Goal: Information Seeking & Learning: Learn about a topic

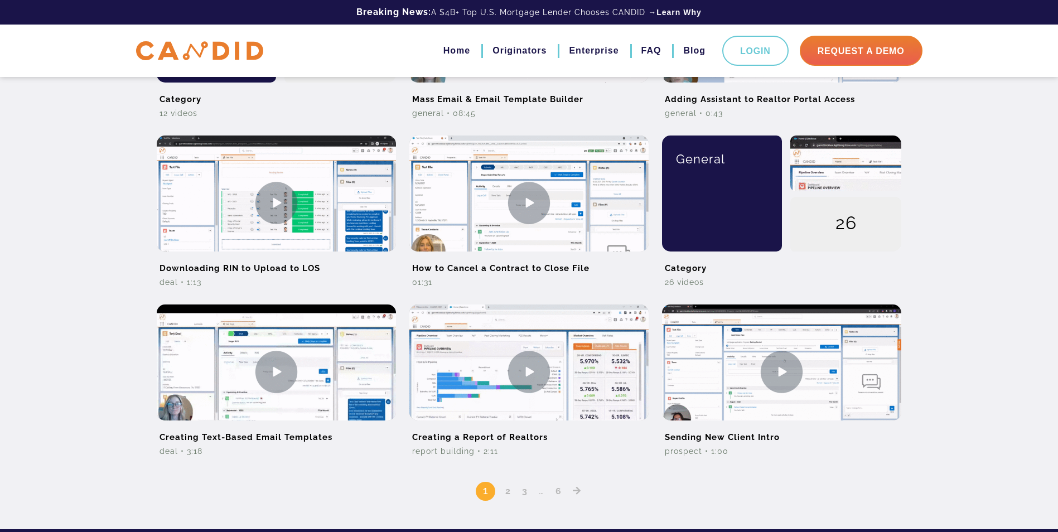
scroll to position [781, 0]
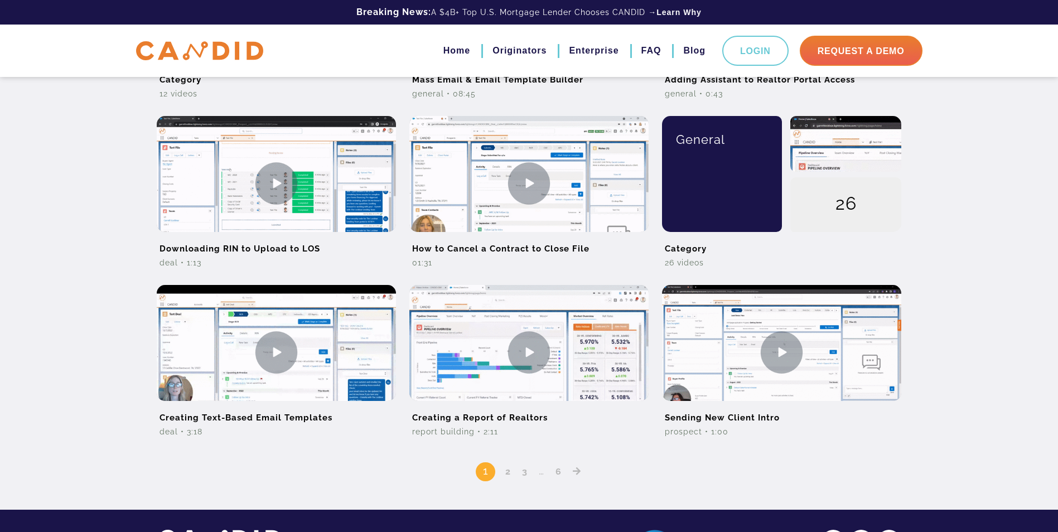
click at [578, 474] on icon "Posts pagination" at bounding box center [577, 471] width 8 height 9
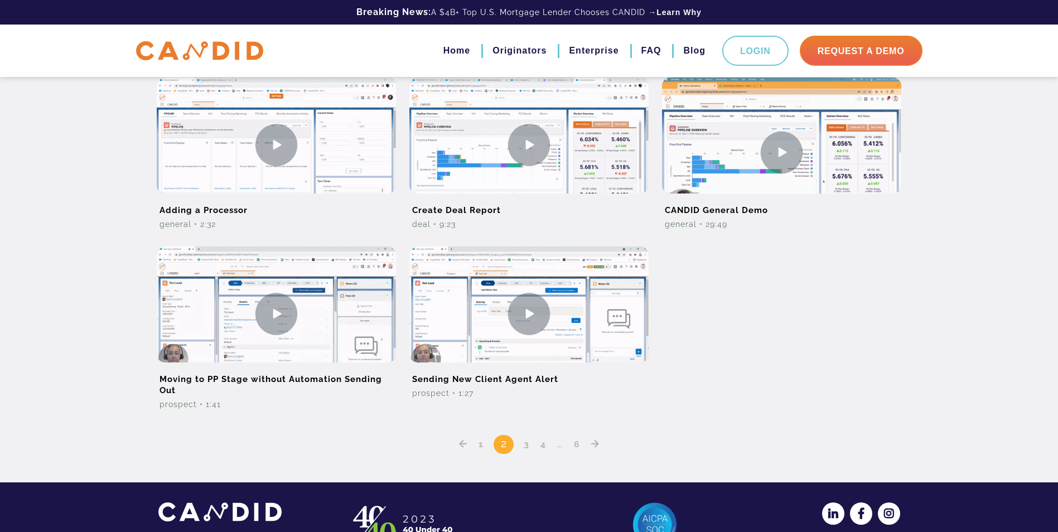
scroll to position [889, 0]
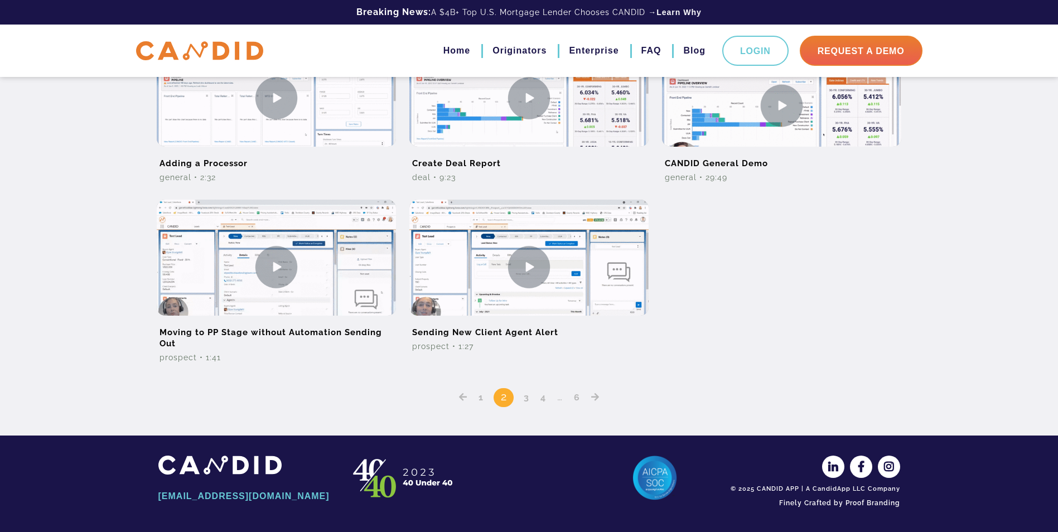
click at [530, 399] on link "3" at bounding box center [526, 397] width 13 height 11
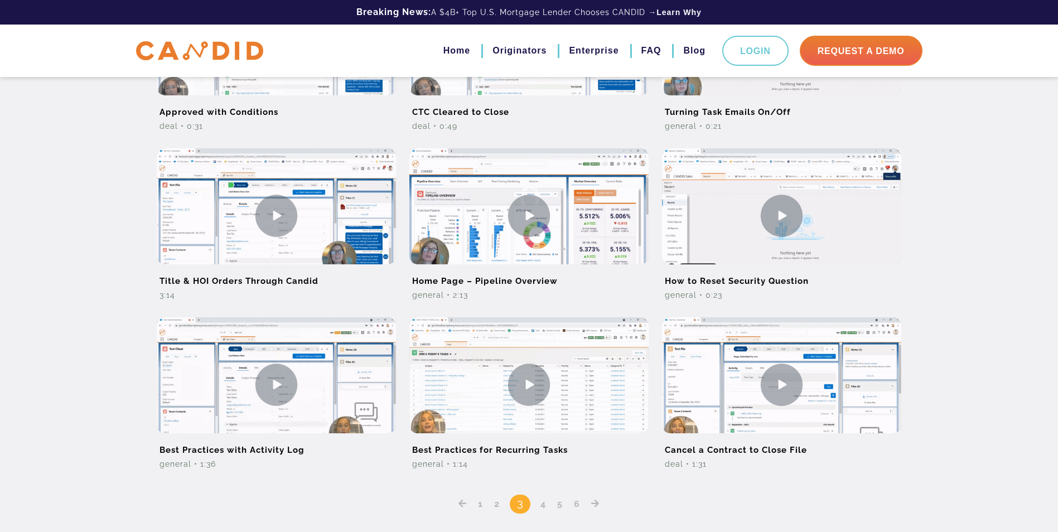
scroll to position [588, 0]
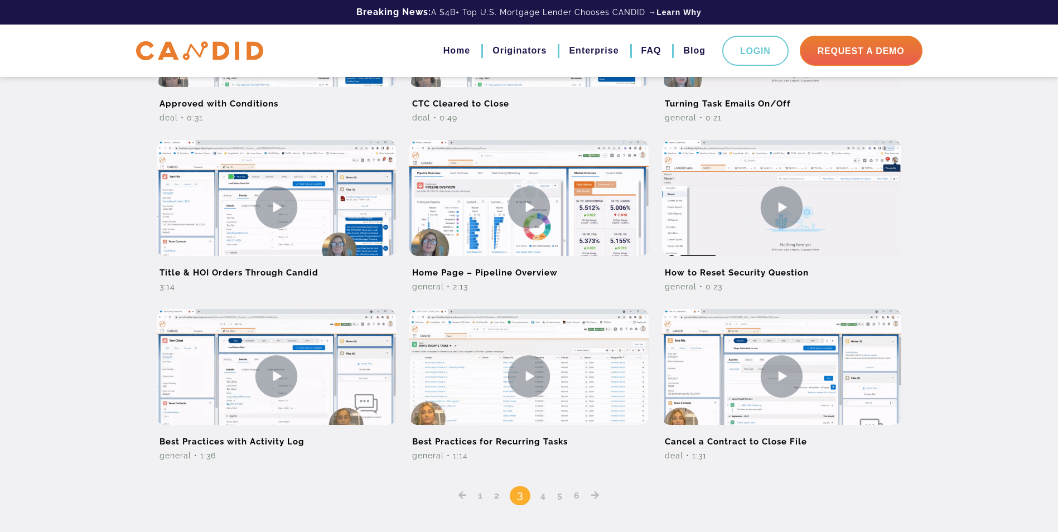
click at [542, 498] on link "4" at bounding box center [543, 495] width 13 height 11
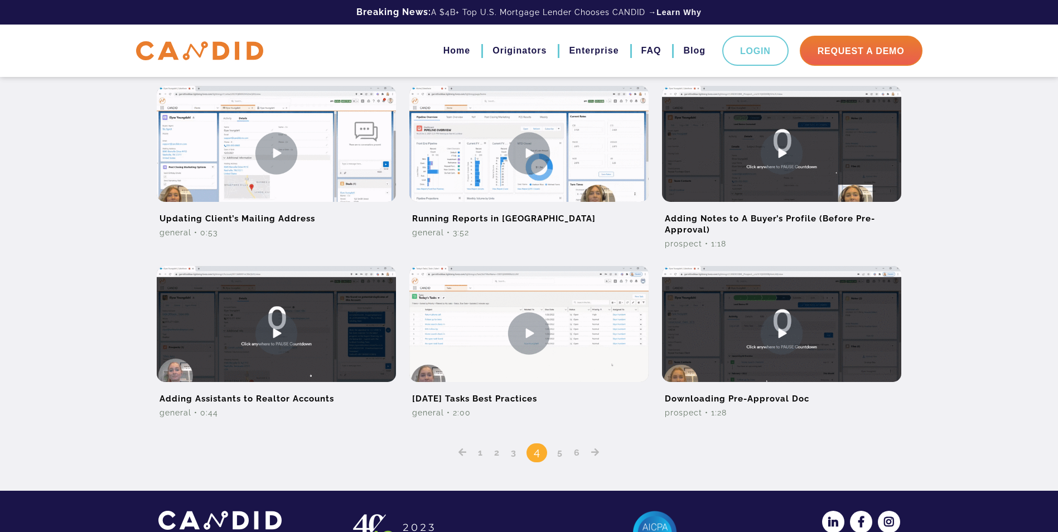
scroll to position [669, 0]
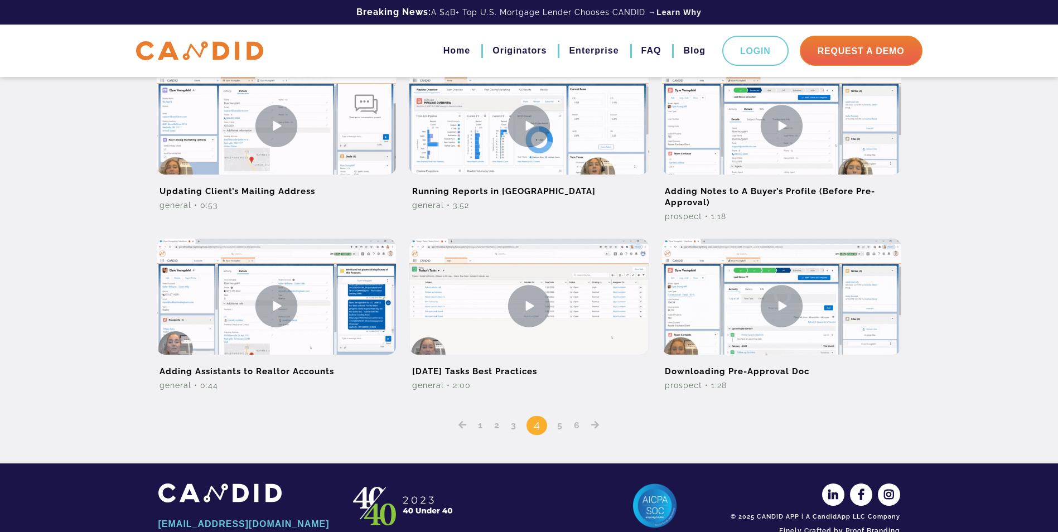
click at [557, 433] on div "1 2 3 4 5 6" at bounding box center [529, 417] width 742 height 36
click at [562, 428] on link "5" at bounding box center [559, 425] width 13 height 11
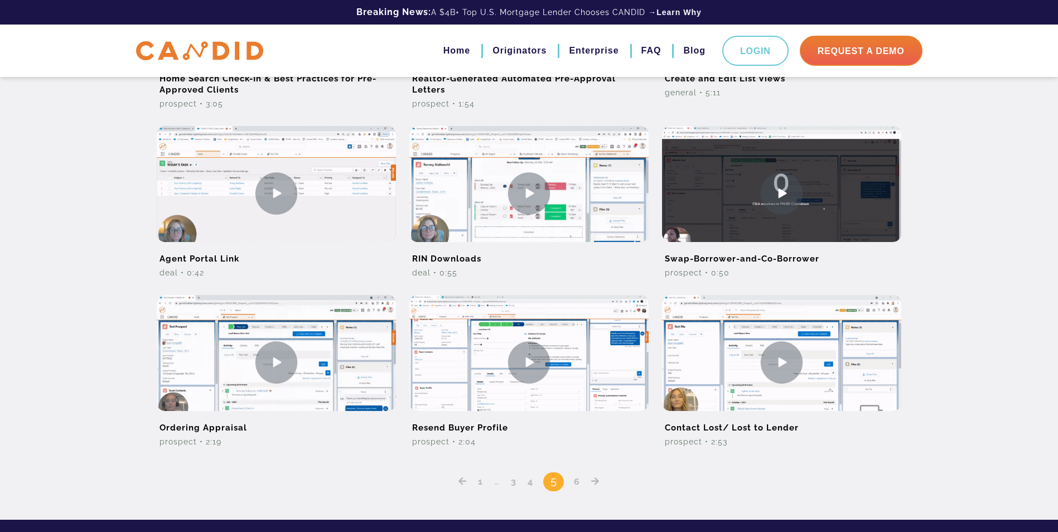
scroll to position [614, 0]
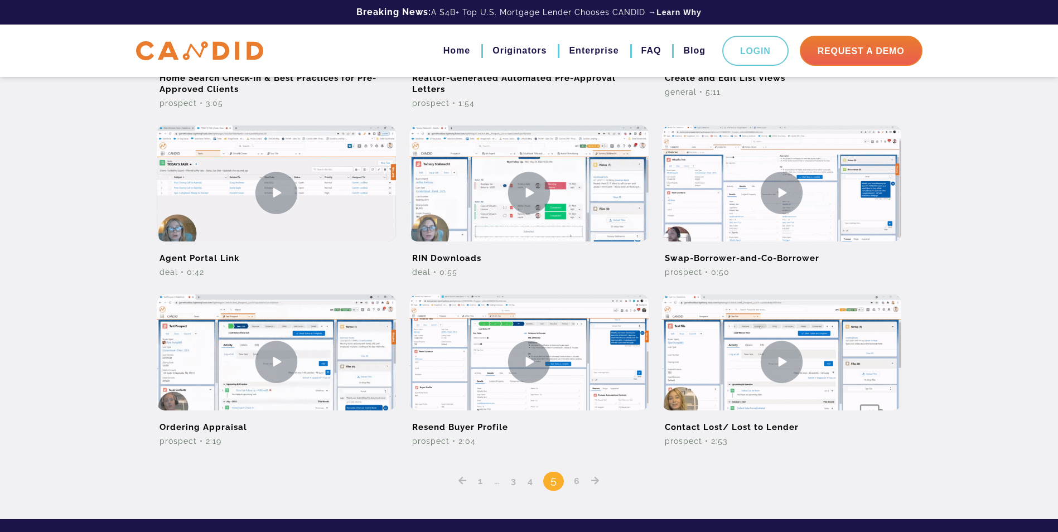
click at [576, 482] on link "6" at bounding box center [577, 481] width 14 height 11
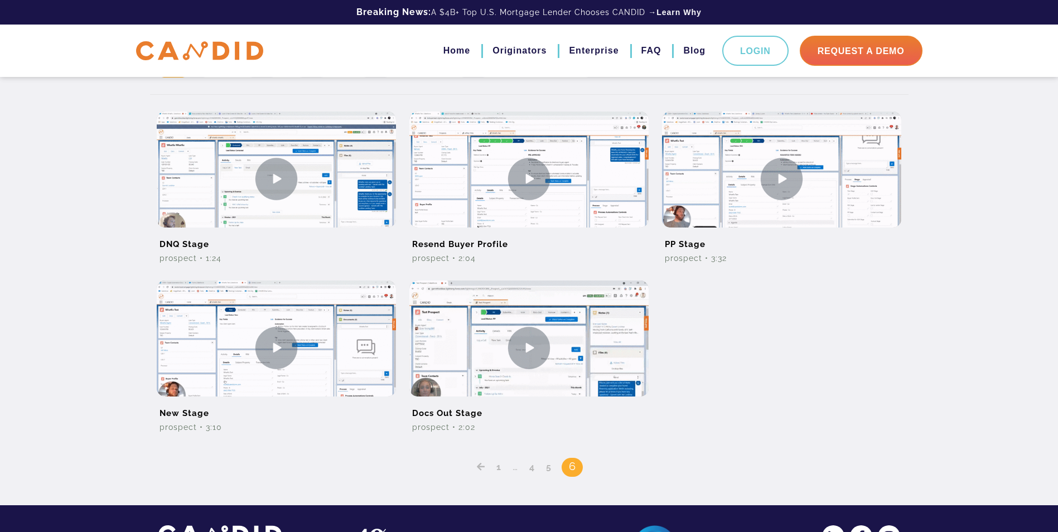
scroll to position [279, 0]
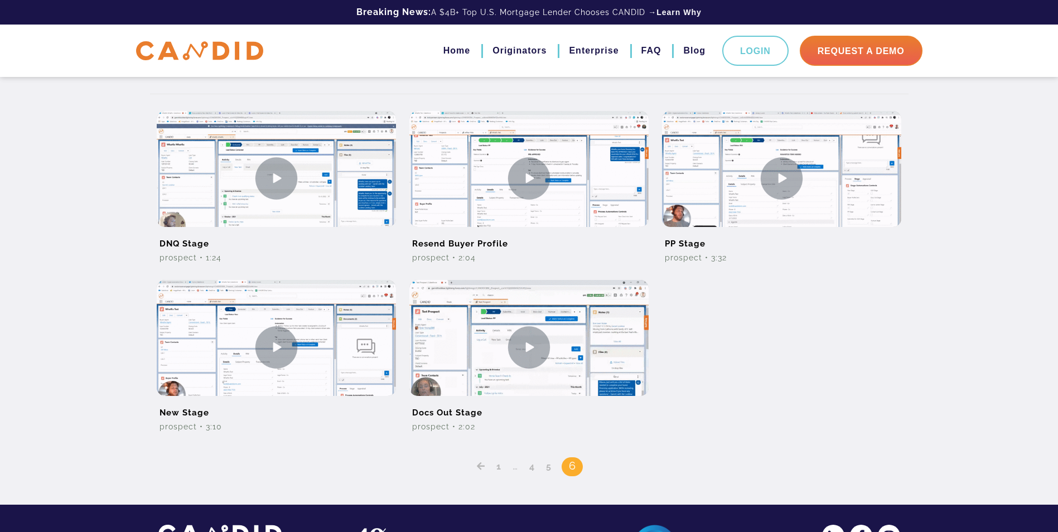
click at [497, 470] on link "1" at bounding box center [499, 466] width 13 height 11
